Goal: Information Seeking & Learning: Stay updated

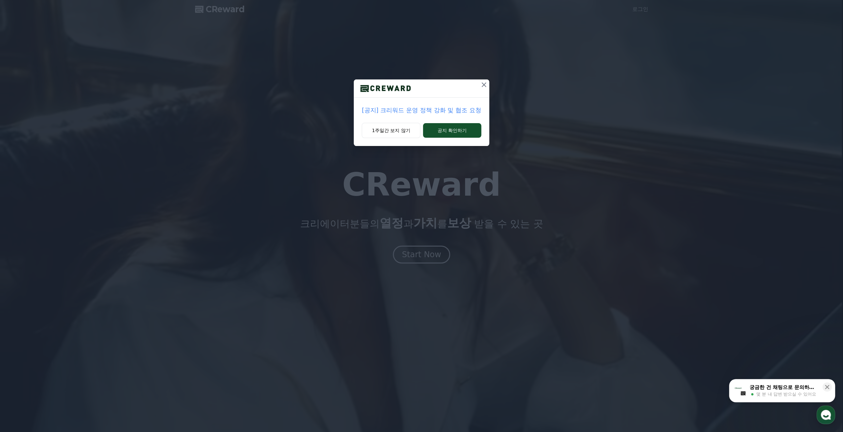
click at [420, 112] on p "[공지] 크리워드 운영 정책 강화 및 협조 요청" at bounding box center [421, 110] width 119 height 9
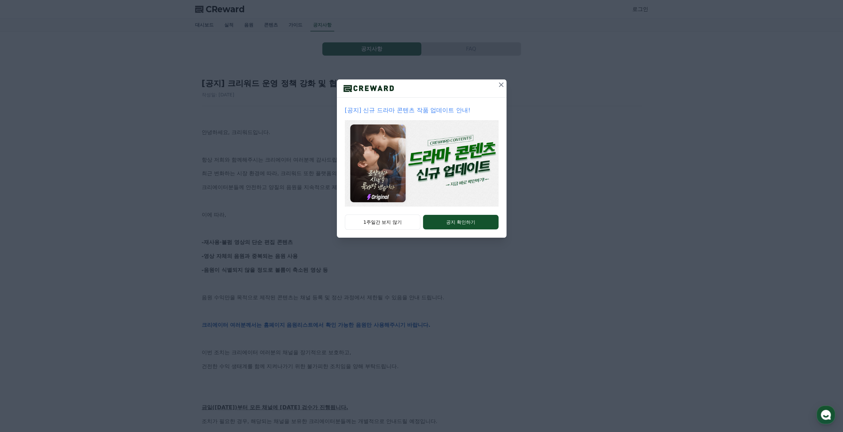
click at [498, 87] on icon at bounding box center [501, 85] width 8 height 8
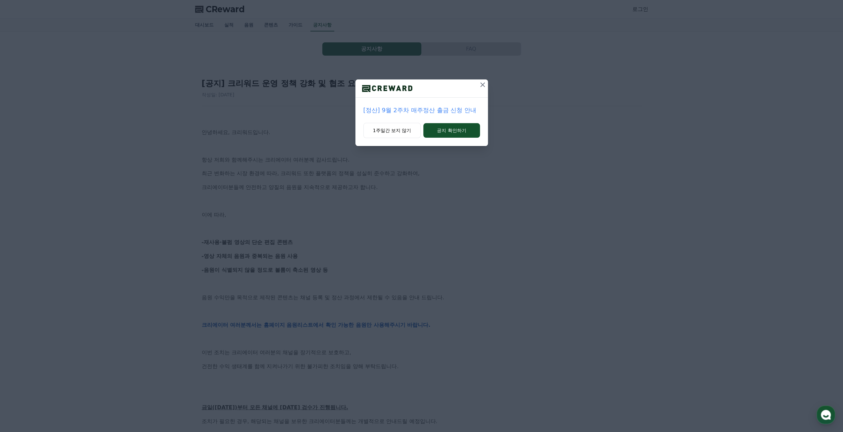
click at [481, 86] on icon at bounding box center [482, 84] width 5 height 5
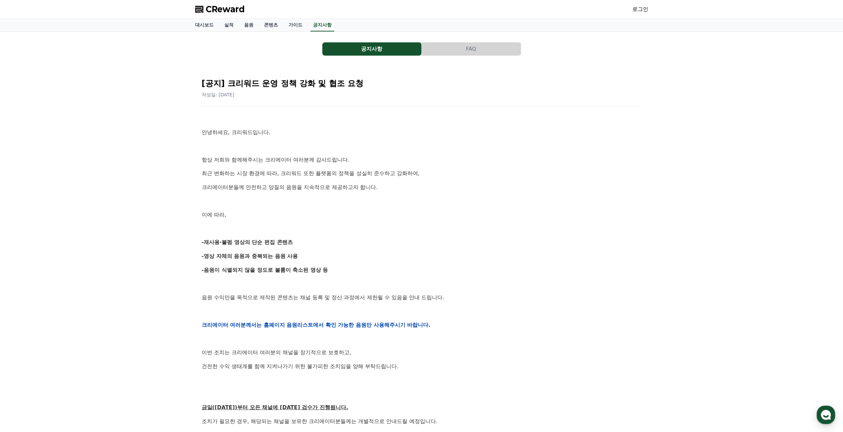
drag, startPoint x: 354, startPoint y: 273, endPoint x: 342, endPoint y: 221, distance: 53.6
click at [342, 221] on div "안녕하세요, 크리워드입니다. 항상 저희와 함께해주시는 크리에이터 여러분께 감사드립니다. 최근 변화하는 시장 환경에 따라, 크리워드 또한 플랫폼…" at bounding box center [422, 324] width 440 height 421
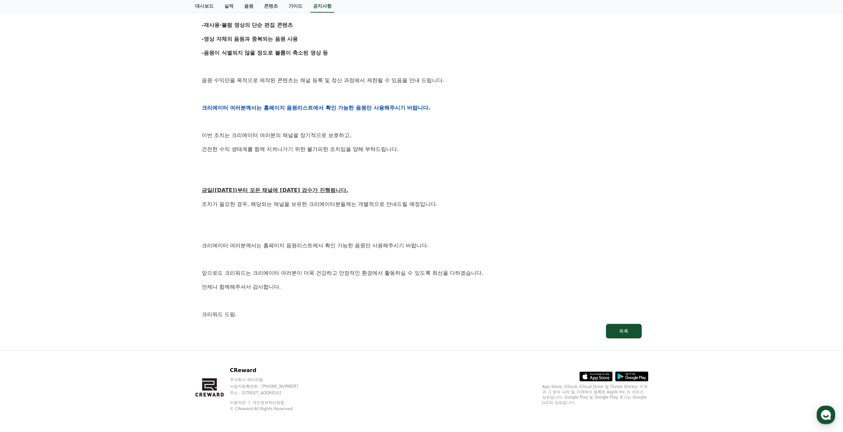
scroll to position [218, 0]
click at [326, 218] on p at bounding box center [422, 218] width 440 height 9
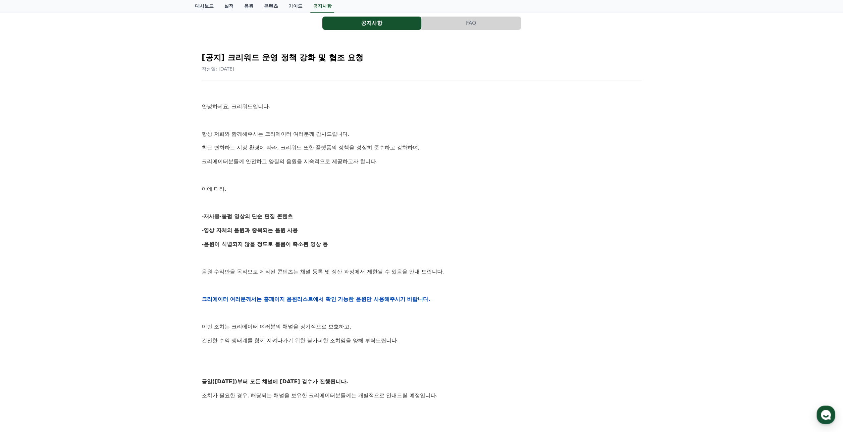
scroll to position [0, 0]
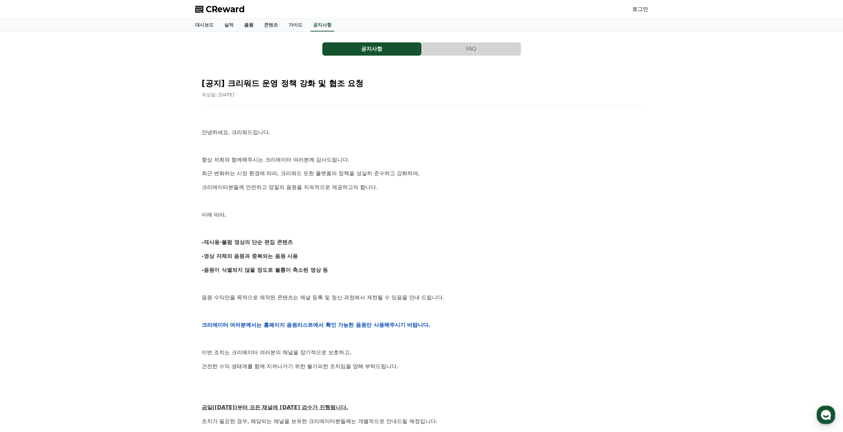
click at [251, 24] on link "음원" at bounding box center [249, 25] width 20 height 13
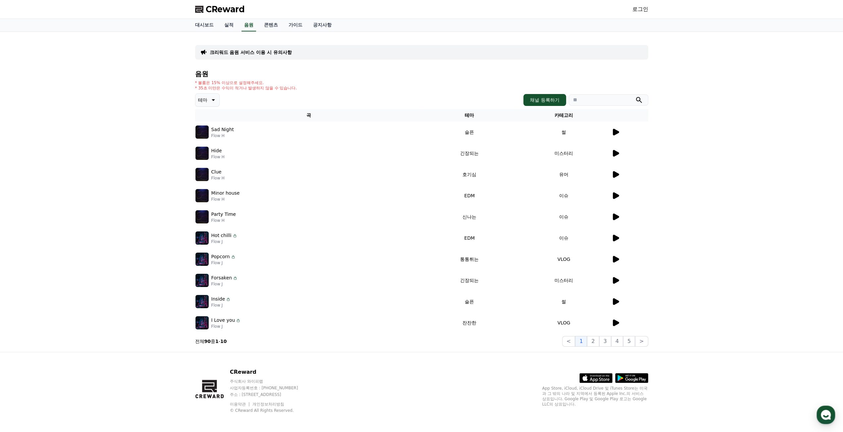
click at [734, 233] on div "크리워드 음원 서비스 이용 시 유의사항 음원 * 볼륨은 15% 이상으로 설정해주세요. * 35초 미만은 수익이 적거나 발생하지 않을 수 있습니…" at bounding box center [421, 192] width 843 height 320
click at [721, 224] on div "크리워드 음원 서비스 이용 시 유의사항 음원 * 볼륨은 15% 이상으로 설정해주세요. * 35초 미만은 수익이 적거나 발생하지 않을 수 있습니…" at bounding box center [421, 192] width 843 height 320
click at [728, 218] on div "크리워드 음원 서비스 이용 시 유의사항 음원 * 볼륨은 15% 이상으로 설정해주세요. * 35초 미만은 수익이 적거나 발생하지 않을 수 있습니…" at bounding box center [421, 192] width 843 height 320
click at [156, 133] on div "크리워드 음원 서비스 이용 시 유의사항 음원 * 볼륨은 15% 이상으로 설정해주세요. * 35초 미만은 수익이 적거나 발생하지 않을 수 있습니…" at bounding box center [421, 192] width 843 height 320
click at [324, 69] on div "크리워드 음원 서비스 이용 시 유의사항 음원 * 볼륨은 15% 이상으로 설정해주세요. * 35초 미만은 수익이 적거나 발생하지 않을 수 있습니…" at bounding box center [421, 192] width 453 height 310
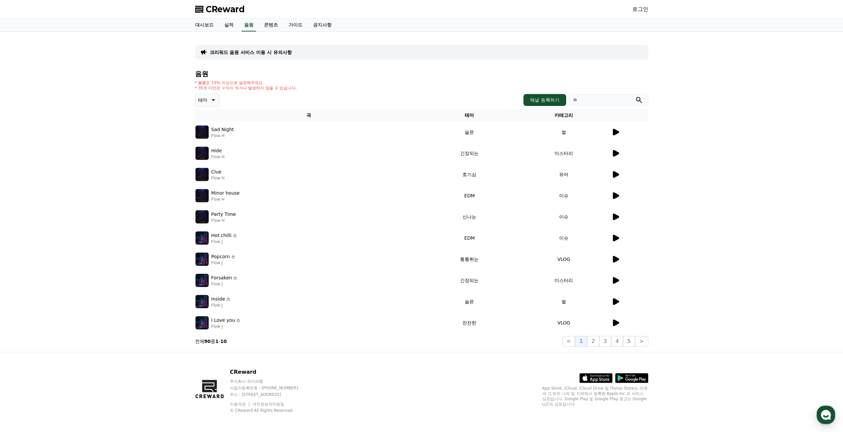
click at [211, 100] on icon at bounding box center [213, 100] width 8 height 8
click at [211, 171] on button "코믹한" at bounding box center [205, 172] width 19 height 15
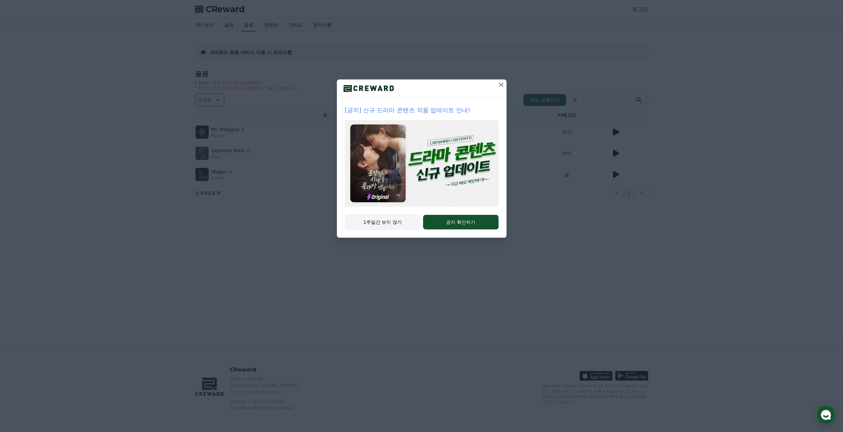
click at [395, 220] on button "1주일간 보지 않기" at bounding box center [383, 222] width 76 height 15
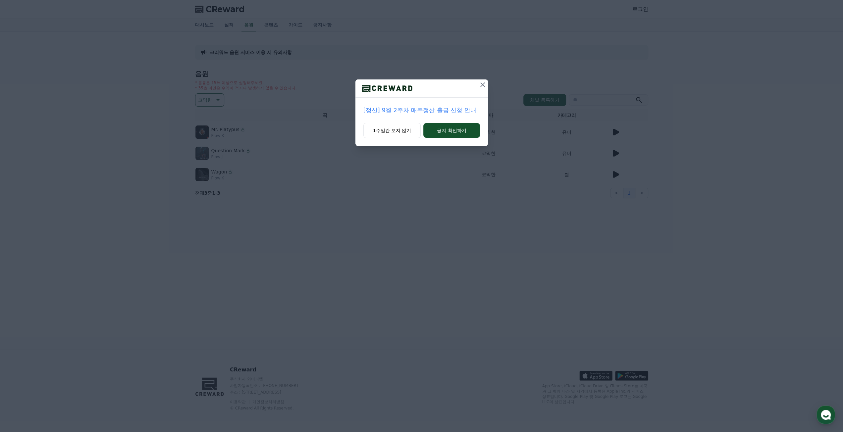
click at [450, 109] on p "[정산] 9월 2주차 매주정산 출금 신청 안내" at bounding box center [421, 110] width 117 height 9
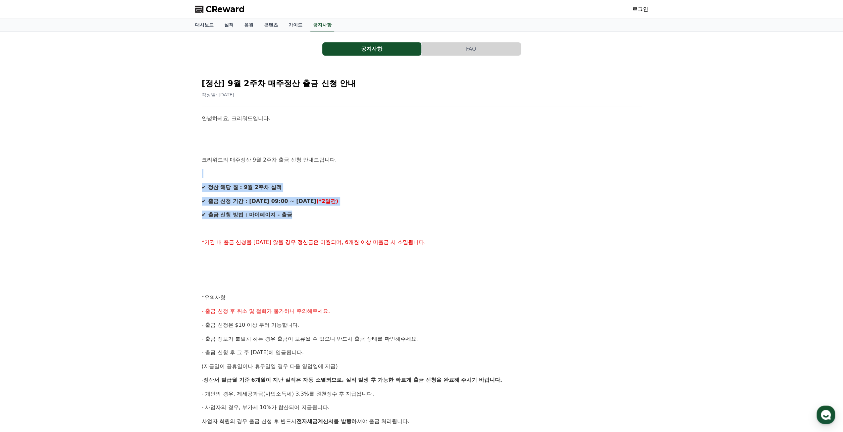
drag, startPoint x: 374, startPoint y: 215, endPoint x: 365, endPoint y: 157, distance: 58.9
click at [365, 157] on div "안녕하세요, 크리워드입니다. 크리워드의 매주정산 9월 2주차 출금 신청 안내드립니다. ✔ 정산 해당 월 : 9월 2주차 실적 ✔ 출금 신청 기…" at bounding box center [422, 304] width 440 height 380
click at [365, 157] on p "크리워드의 매주정산 9월 2주차 출금 신청 안내드립니다." at bounding box center [422, 160] width 440 height 9
click at [416, 199] on p "✔ 출금 신청 기간 : 9/17 (수) 09:00 ~ 9/18 (목) (*2일간)" at bounding box center [422, 201] width 440 height 9
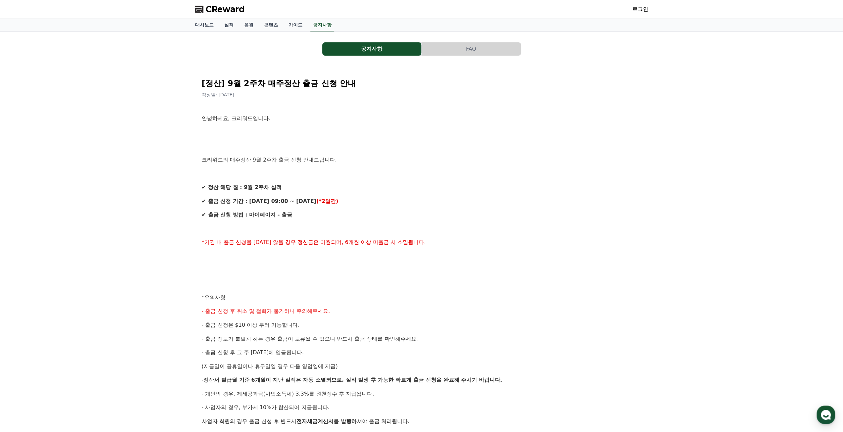
click at [387, 196] on div "안녕하세요, 크리워드입니다. 크리워드의 매주정산 9월 2주차 출금 신청 안내드립니다. ✔ 정산 해당 월 : 9월 2주차 실적 ✔ 출금 신청 기…" at bounding box center [422, 304] width 440 height 380
click at [381, 197] on p "✔ 출금 신청 기간 : 9/17 (수) 09:00 ~ 9/18 (목) (*2일간)" at bounding box center [422, 201] width 440 height 9
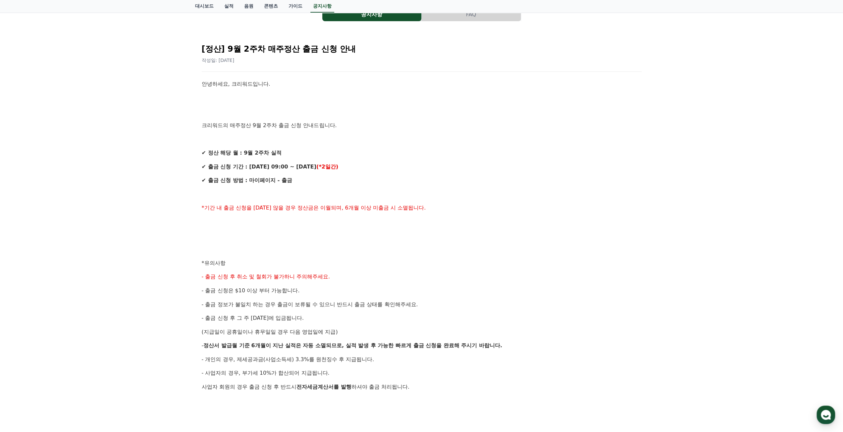
scroll to position [99, 0]
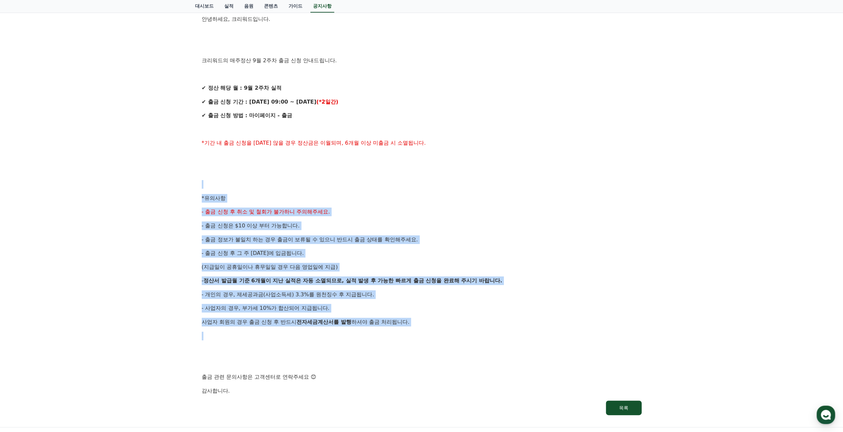
drag, startPoint x: 370, startPoint y: 184, endPoint x: 450, endPoint y: 335, distance: 170.0
click at [449, 335] on div "안녕하세요, 크리워드입니다. 크리워드의 매주정산 9월 2주차 출금 신청 안내드립니다. ✔ 정산 해당 월 : 9월 2주차 실적 ✔ 출금 신청 기…" at bounding box center [422, 205] width 440 height 380
click at [450, 335] on p at bounding box center [422, 336] width 440 height 9
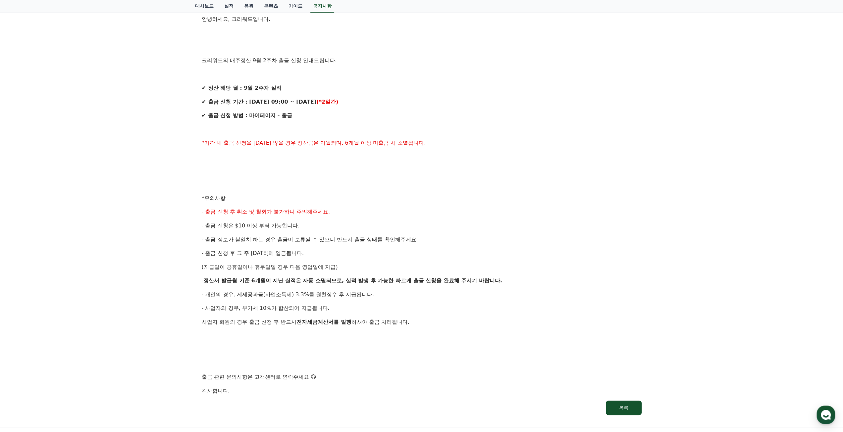
click at [469, 192] on div "안녕하세요, 크리워드입니다. 크리워드의 매주정산 9월 2주차 출금 신청 안내드립니다. ✔ 정산 해당 월 : 9월 2주차 실적 ✔ 출금 신청 기…" at bounding box center [422, 205] width 440 height 380
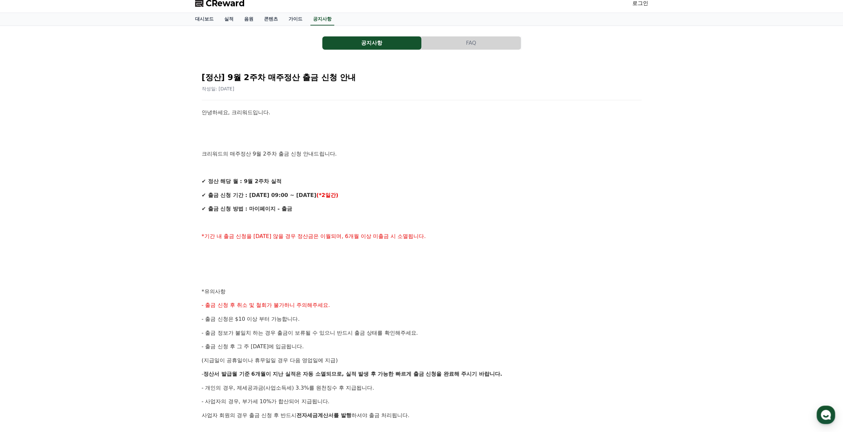
scroll to position [0, 0]
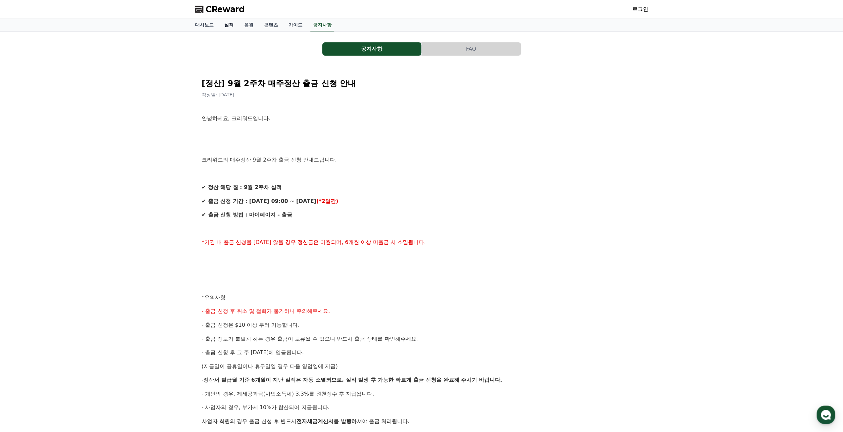
click at [231, 24] on link "실적" at bounding box center [229, 25] width 20 height 13
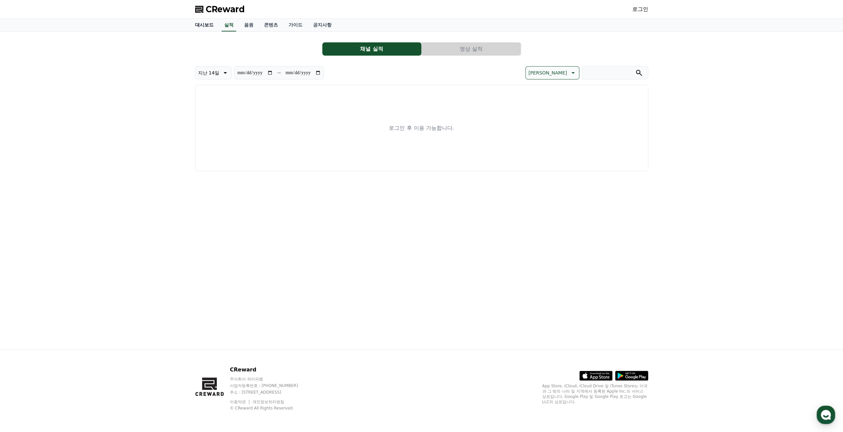
click at [209, 24] on link "대시보드" at bounding box center [204, 25] width 29 height 13
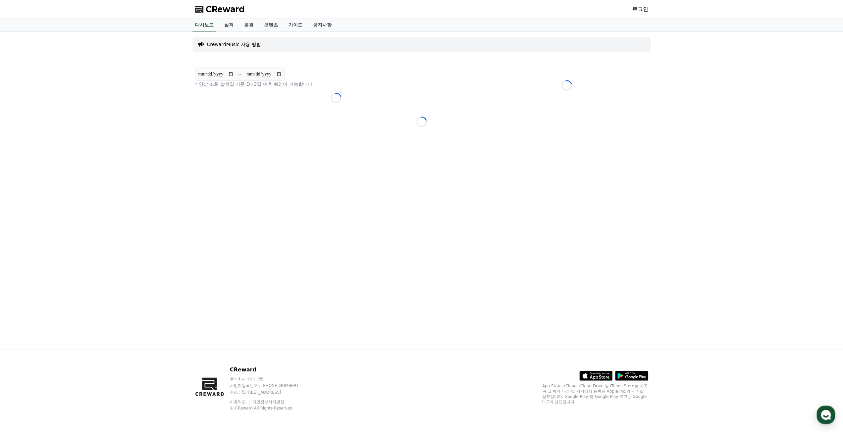
click at [219, 42] on p "CrewardMusic 사용 방법" at bounding box center [234, 44] width 54 height 7
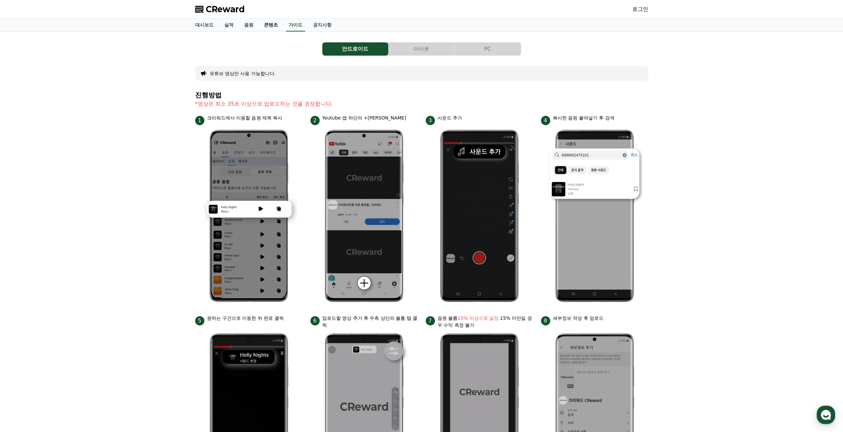
click at [270, 20] on link "콘텐츠" at bounding box center [271, 25] width 24 height 13
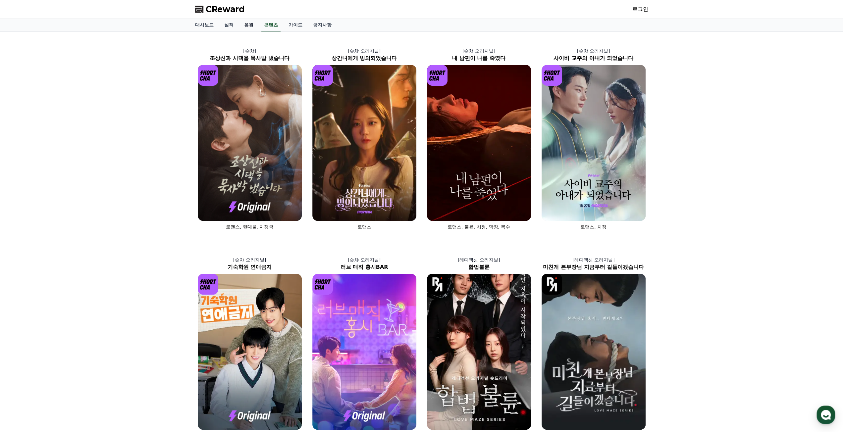
click at [254, 25] on link "음원" at bounding box center [249, 25] width 20 height 13
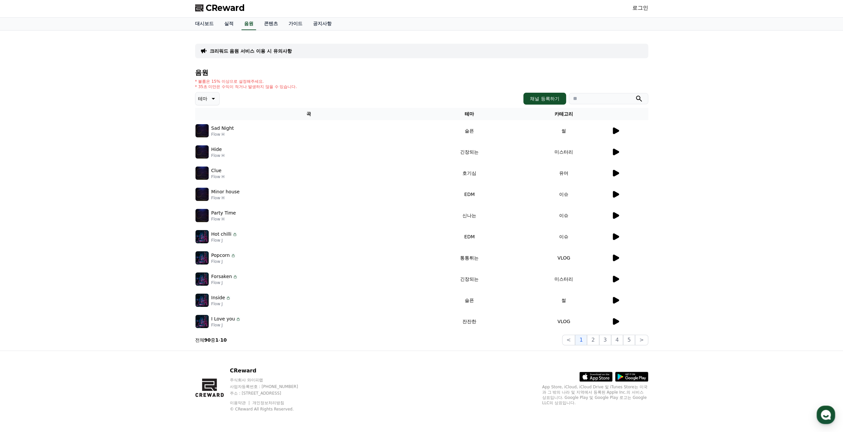
scroll to position [2, 0]
drag, startPoint x: 350, startPoint y: 392, endPoint x: 346, endPoint y: 369, distance: 22.9
click at [346, 370] on div "CReward 주식회사 와이피랩 사업자등록번호 : 655-81-03655 주소 : 경기도 김포시 양촌읍 양곡로 495, 3층 305-비이16호…" at bounding box center [421, 391] width 463 height 82
click at [311, 369] on p "CReward" at bounding box center [270, 370] width 81 height 8
click at [262, 51] on p "크리워드 음원 서비스 이용 시 유의사항" at bounding box center [251, 50] width 82 height 7
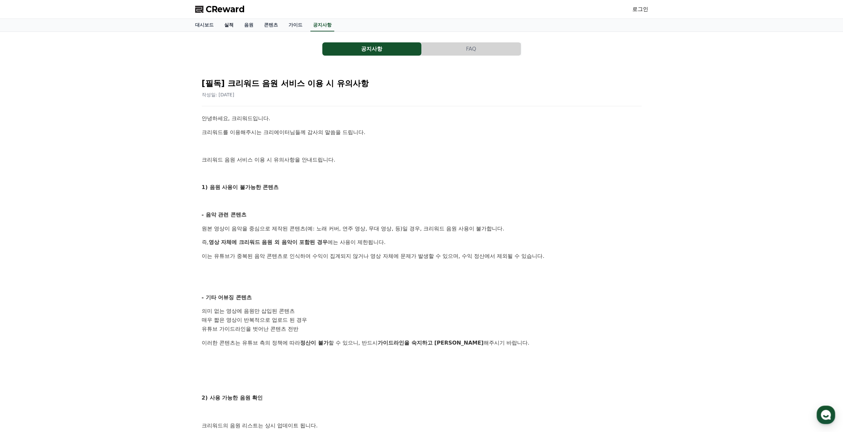
click at [228, 26] on link "실적" at bounding box center [229, 25] width 20 height 13
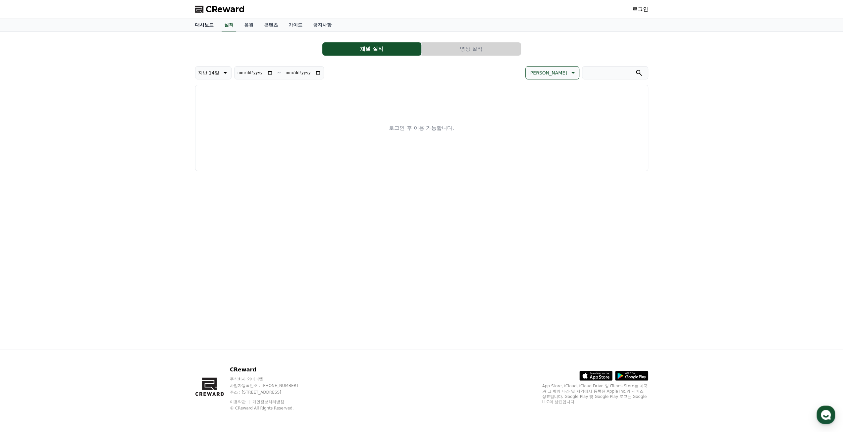
click at [208, 25] on link "대시보드" at bounding box center [204, 25] width 29 height 13
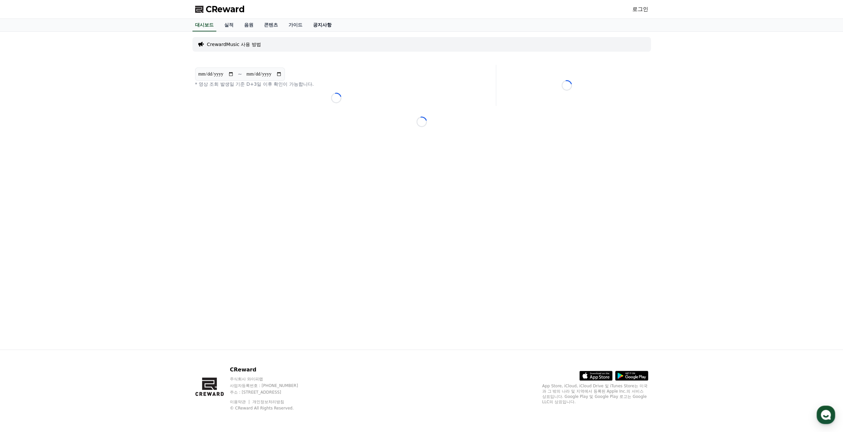
click at [326, 27] on link "공지사항" at bounding box center [322, 25] width 29 height 13
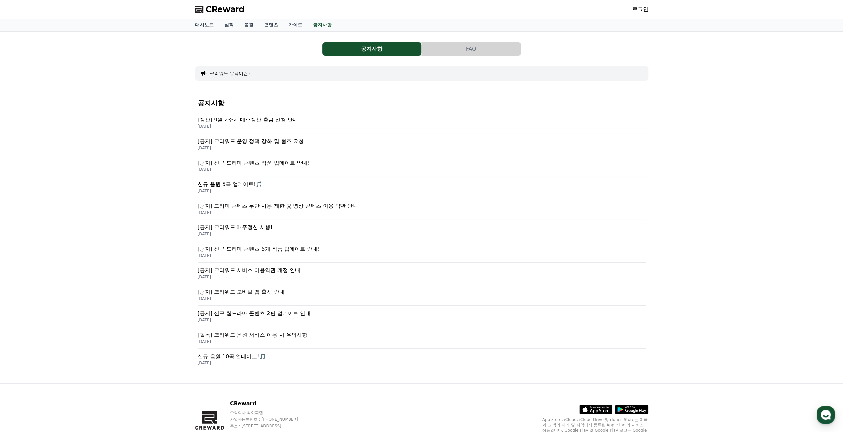
click at [136, 235] on div "공지사항 FAQ 크리워드 뮤직이란? 공지사항 [정산] 9월 2주차 매주정산 출금 신청 안내 2025-09-17 [공지] 크리워드 운영 정책 강…" at bounding box center [421, 208] width 843 height 352
click at [324, 100] on h4 "공지사항" at bounding box center [422, 102] width 448 height 7
click at [325, 95] on div "공지사항 [정산] 9월 2주차 매주정산 출금 신청 안내 2025-09-17 [공지] 크리워드 운영 정책 강화 및 협조 요청 2025-09-15…" at bounding box center [422, 234] width 448 height 281
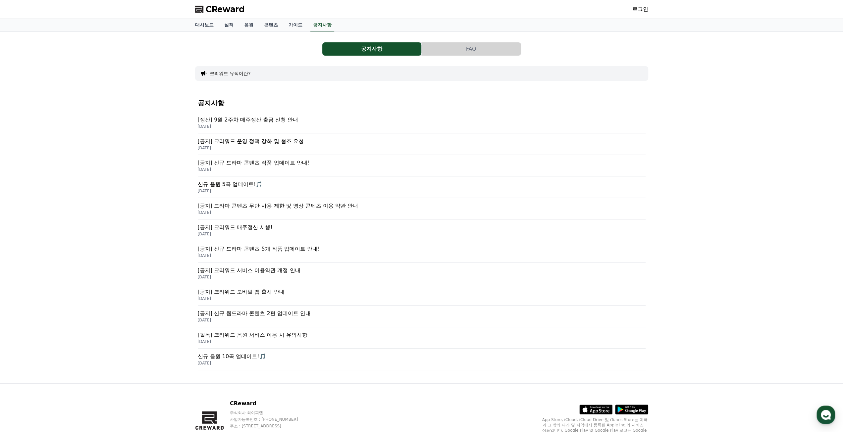
click at [325, 95] on div "공지사항 [정산] 9월 2주차 매주정산 출금 신청 안내 2025-09-17 [공지] 크리워드 운영 정책 강화 및 협조 요청 2025-09-15…" at bounding box center [422, 234] width 448 height 281
click at [324, 95] on div "공지사항 [정산] 9월 2주차 매주정산 출금 신청 안내 2025-09-17 [공지] 크리워드 운영 정책 강화 및 협조 요청 2025-09-15…" at bounding box center [422, 234] width 448 height 281
click at [318, 98] on div "공지사항 [정산] 9월 2주차 매주정산 출금 신청 안내 2025-09-17 [공지] 크리워드 운영 정책 강화 및 협조 요청 2025-09-15…" at bounding box center [422, 234] width 448 height 281
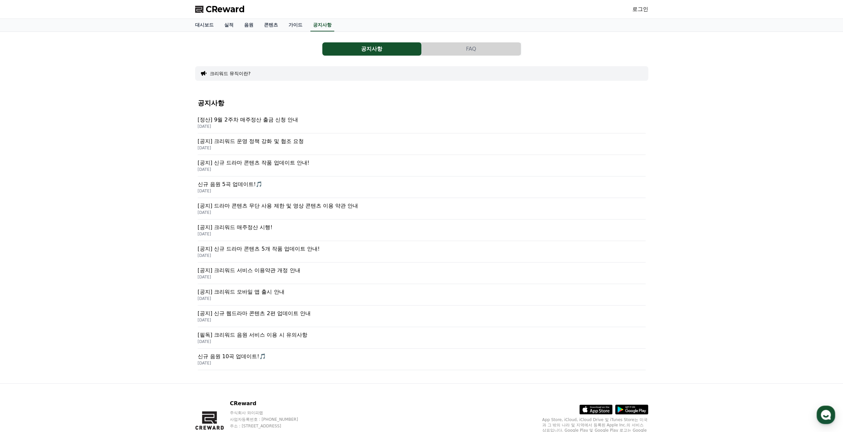
click at [318, 98] on div "공지사항 [정산] 9월 2주차 매주정산 출금 신청 안내 2025-09-17 [공지] 크리워드 운영 정책 강화 및 협조 요청 2025-09-15…" at bounding box center [422, 234] width 448 height 281
click at [318, 97] on div "공지사항 [정산] 9월 2주차 매주정산 출금 신청 안내 2025-09-17 [공지] 크리워드 운영 정책 강화 및 협조 요청 2025-09-15…" at bounding box center [422, 234] width 448 height 281
click at [319, 94] on div "공지사항 [정산] 9월 2주차 매주정산 출금 신청 안내 2025-09-17 [공지] 크리워드 운영 정책 강화 및 협조 요청 2025-09-15…" at bounding box center [422, 234] width 448 height 281
click at [320, 92] on div "공지사항 [정산] 9월 2주차 매주정산 출금 신청 안내 2025-09-17 [공지] 크리워드 운영 정책 강화 및 협조 요청 2025-09-15…" at bounding box center [421, 234] width 453 height 287
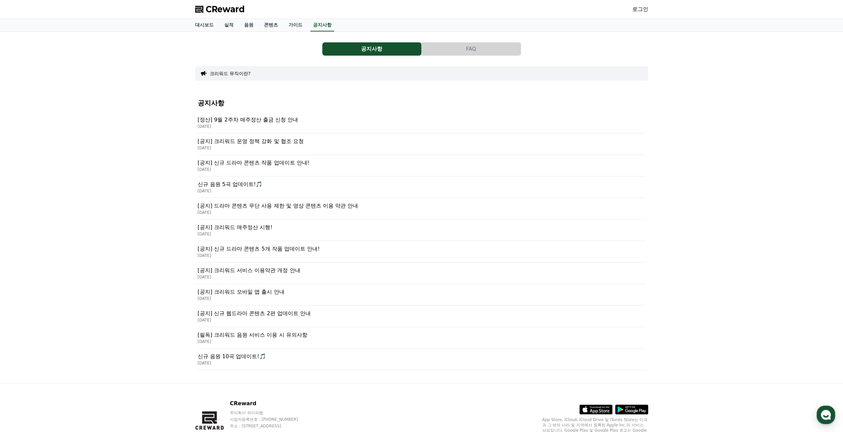
click at [318, 94] on div "공지사항 [정산] 9월 2주차 매주정산 출금 신청 안내 2025-09-17 [공지] 크리워드 운영 정책 강화 및 협조 요청 2025-09-15…" at bounding box center [422, 234] width 448 height 281
click at [316, 94] on div "공지사항 [정산] 9월 2주차 매주정산 출금 신청 안내 2025-09-17 [공지] 크리워드 운영 정책 강화 및 협조 요청 2025-09-15…" at bounding box center [422, 234] width 448 height 281
click at [313, 95] on div "공지사항 [정산] 9월 2주차 매주정산 출금 신청 안내 2025-09-17 [공지] 크리워드 운영 정책 강화 및 협조 요청 2025-09-15…" at bounding box center [422, 234] width 448 height 281
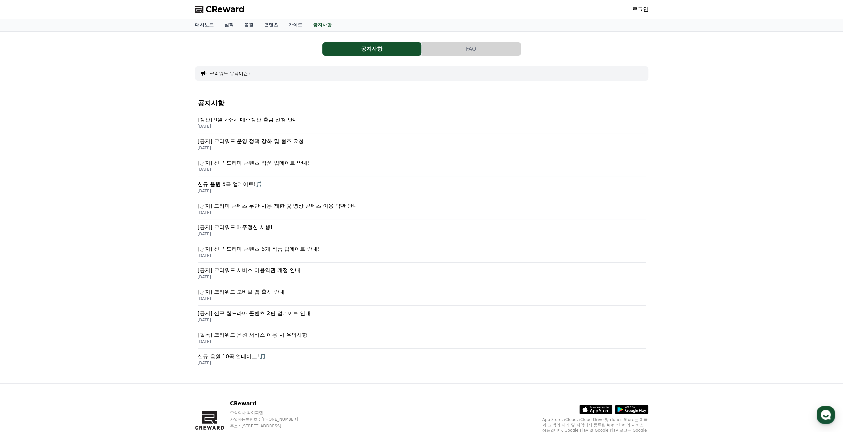
click at [313, 95] on div "공지사항 [정산] 9월 2주차 매주정산 출금 신청 안내 2025-09-17 [공지] 크리워드 운영 정책 강화 및 협조 요청 2025-09-15…" at bounding box center [422, 234] width 448 height 281
click at [315, 97] on div "공지사항 [정산] 9월 2주차 매주정산 출금 신청 안내 2025-09-17 [공지] 크리워드 운영 정책 강화 및 협조 요청 2025-09-15…" at bounding box center [422, 234] width 448 height 281
click at [315, 94] on div "공지사항 [정산] 9월 2주차 매주정산 출금 신청 안내 2025-09-17 [공지] 크리워드 운영 정책 강화 및 협조 요청 2025-09-15…" at bounding box center [422, 234] width 448 height 281
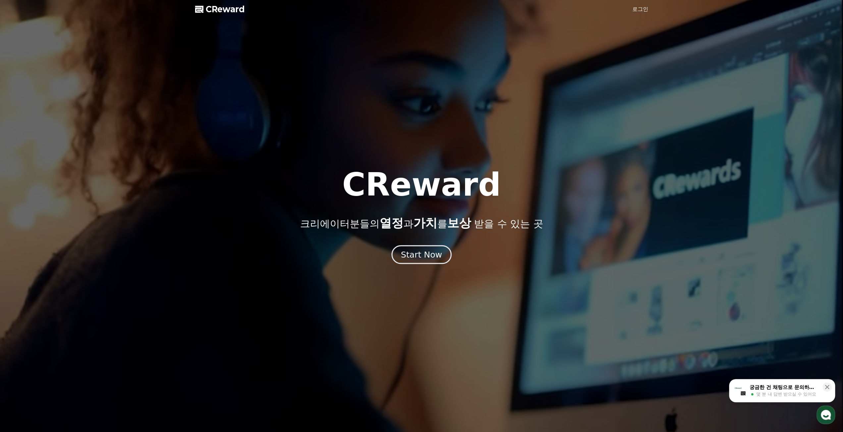
click at [420, 257] on div "Start Now" at bounding box center [421, 254] width 41 height 11
